Goal: Contribute content

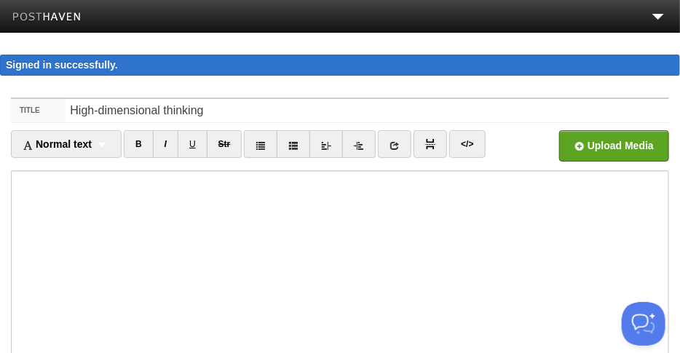
type input "High-dimensional thinking"
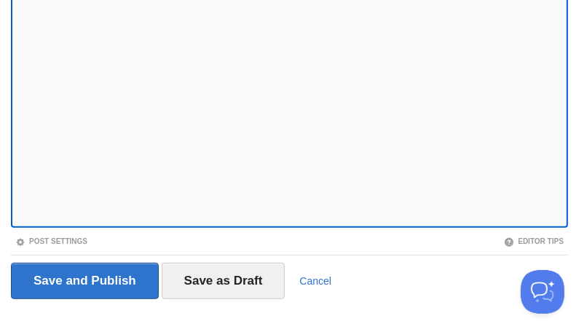
scroll to position [352, 0]
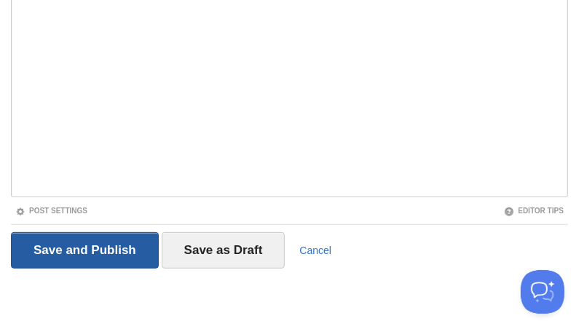
click at [100, 242] on input "Save and Publish" at bounding box center [85, 250] width 148 height 36
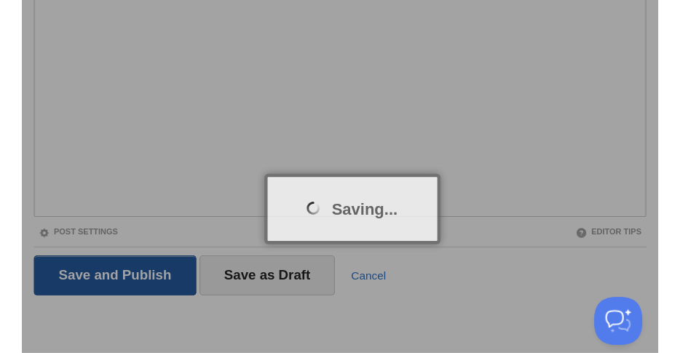
scroll to position [84, 0]
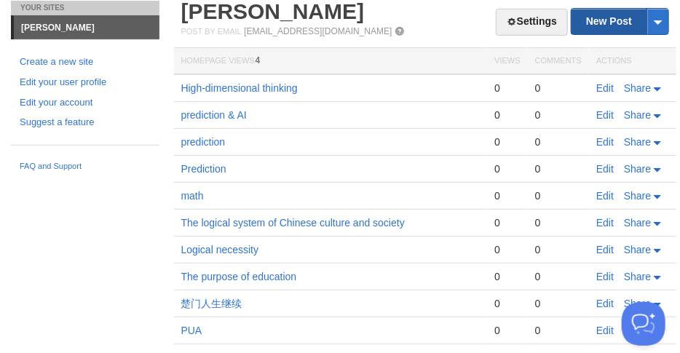
drag, startPoint x: 603, startPoint y: 22, endPoint x: 590, endPoint y: 31, distance: 15.7
click at [602, 23] on link "New Post" at bounding box center [619, 21] width 97 height 25
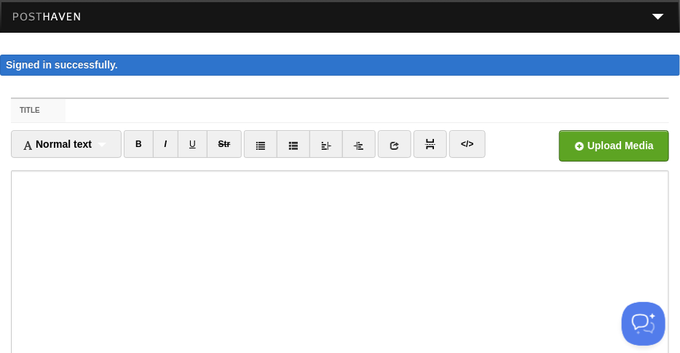
type input "3626-3-5 loremips，dol，sitam。 consectetu，adi，elitsedd Eiu-temporincididu ut labo…"
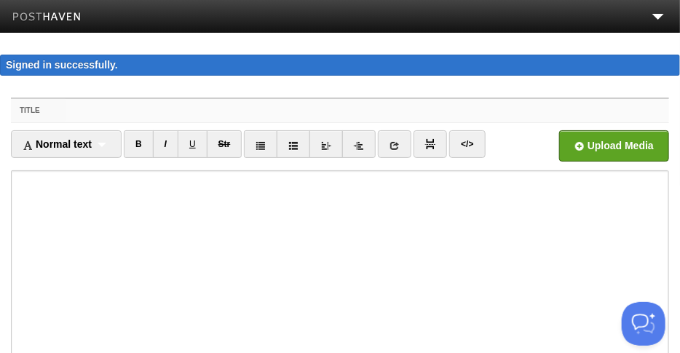
click at [82, 115] on input "Title" at bounding box center [367, 110] width 603 height 23
paste input "High-dimensional thinking"
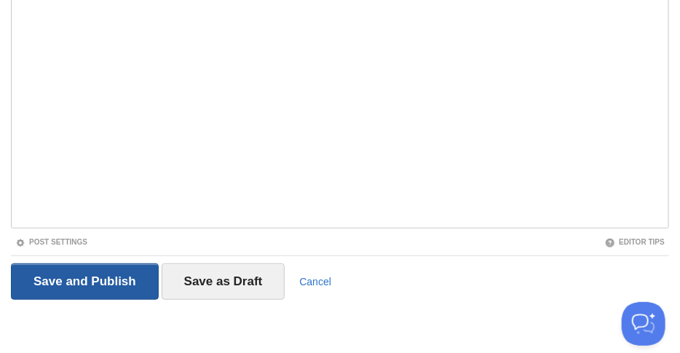
type input "High-dimensional thinking"
click at [73, 276] on input "Save and Publish" at bounding box center [85, 281] width 148 height 36
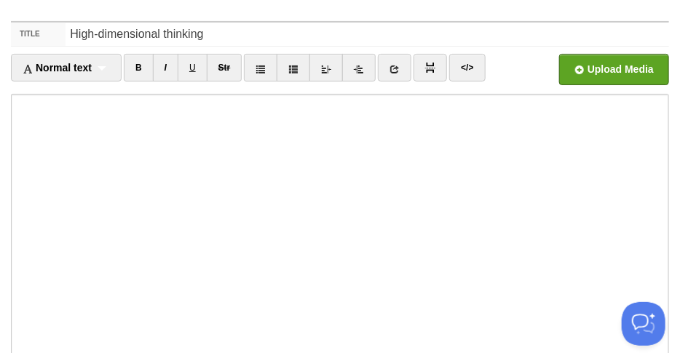
scroll to position [84, 0]
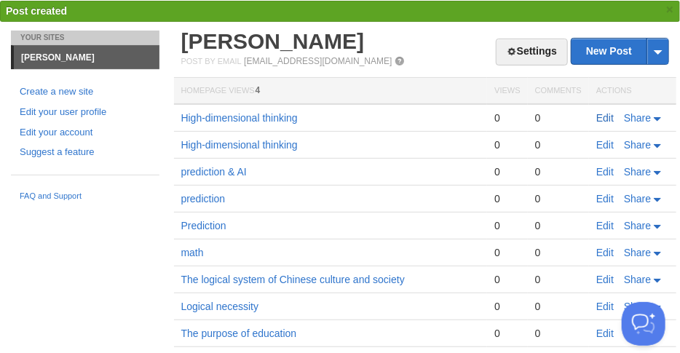
click at [608, 116] on link "Edit" at bounding box center [604, 118] width 17 height 12
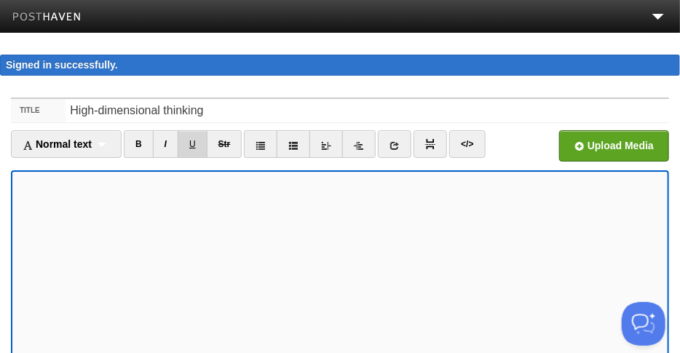
click at [207, 140] on link "U" at bounding box center [193, 144] width 30 height 28
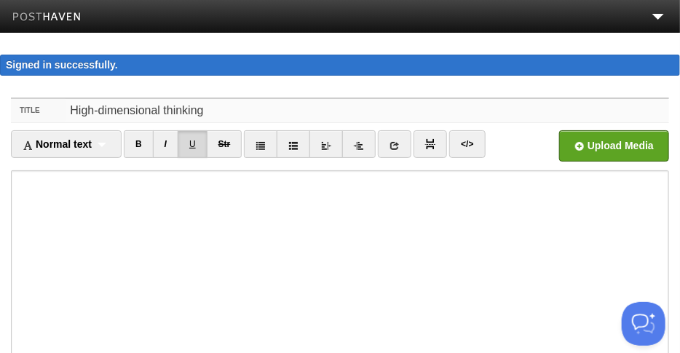
click at [203, 108] on input "High-dimensional thinking" at bounding box center [367, 110] width 603 height 23
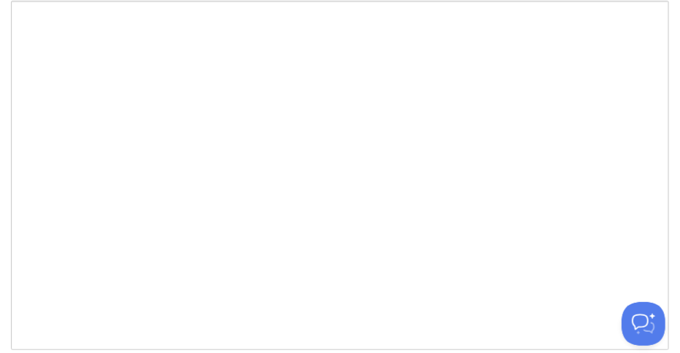
scroll to position [291, 0]
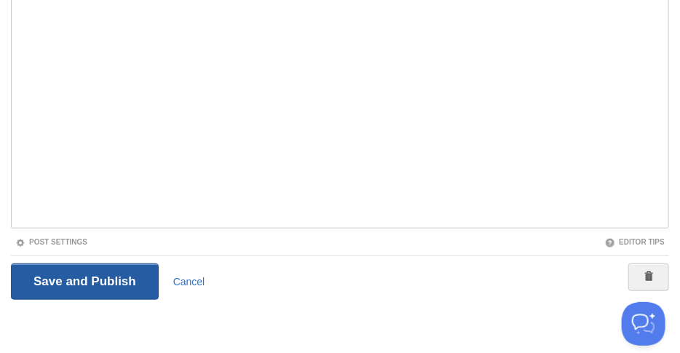
type input "High-dimensional wisdom"
click at [92, 281] on input "Save and Publish" at bounding box center [85, 281] width 148 height 36
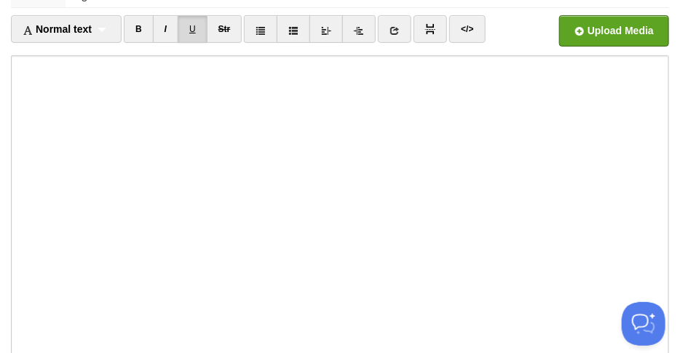
scroll to position [84, 0]
